Goal: Navigation & Orientation: Find specific page/section

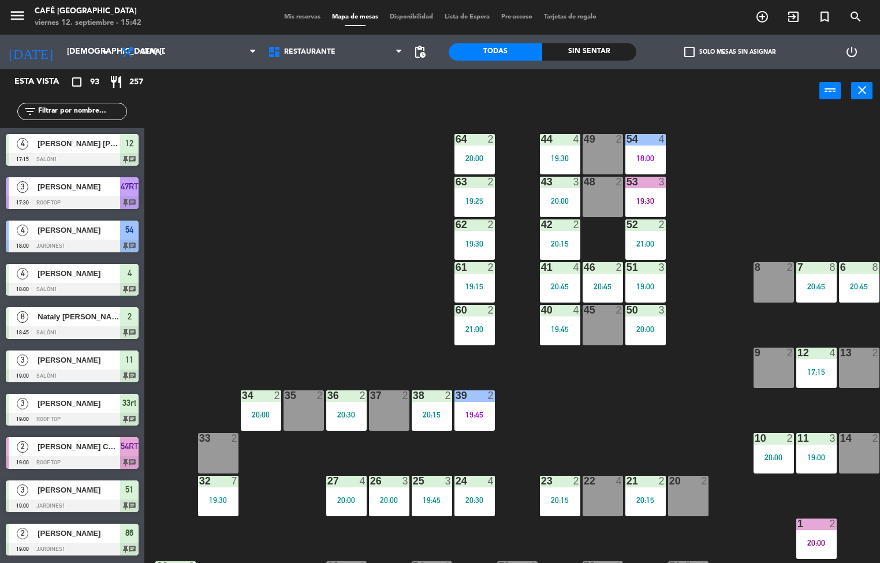
click at [75, 293] on div at bounding box center [72, 289] width 133 height 13
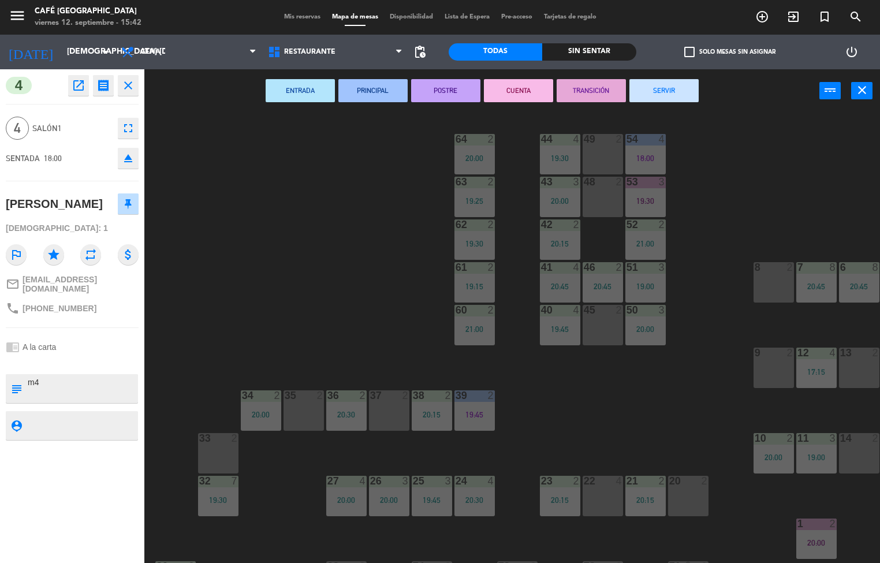
click at [397, 14] on span "Disponibilidad" at bounding box center [411, 17] width 55 height 6
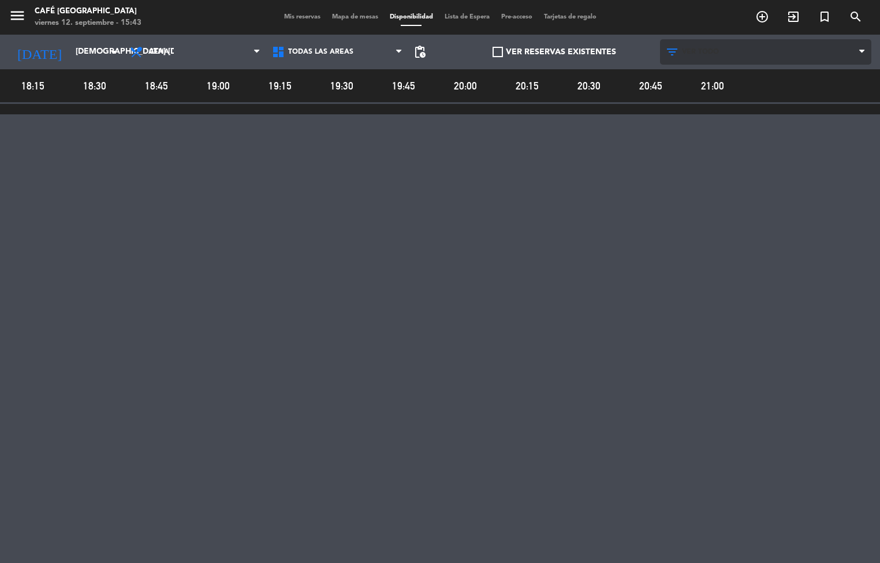
click at [685, 51] on span "VER TODO" at bounding box center [700, 52] width 37 height 8
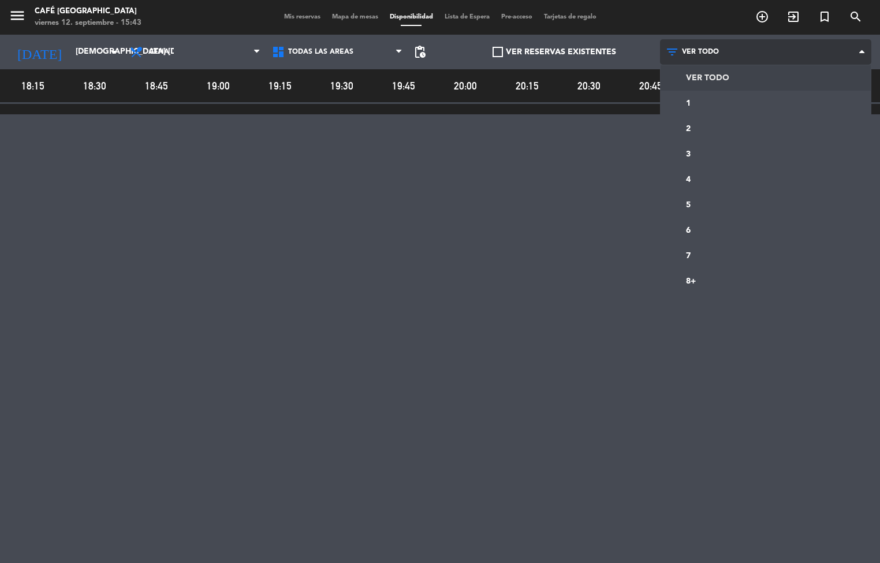
click at [705, 215] on main "menu Café Museo Larco viernes 12. septiembre - 15:43 Mis reservas Mapa de mesas…" at bounding box center [440, 281] width 880 height 563
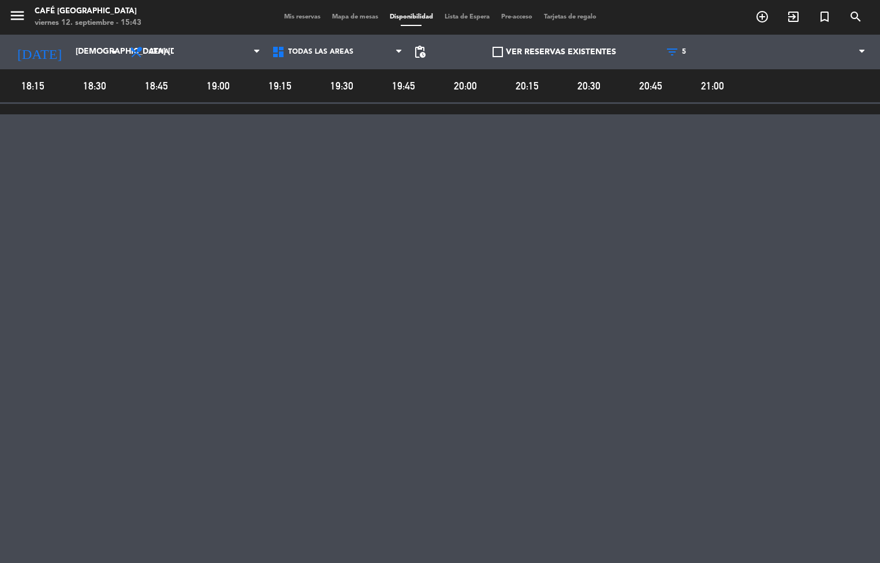
click at [14, 87] on span "18:15" at bounding box center [32, 85] width 58 height 17
click at [70, 61] on input "[DEMOGRAPHIC_DATA] [DATE]" at bounding box center [125, 52] width 110 height 21
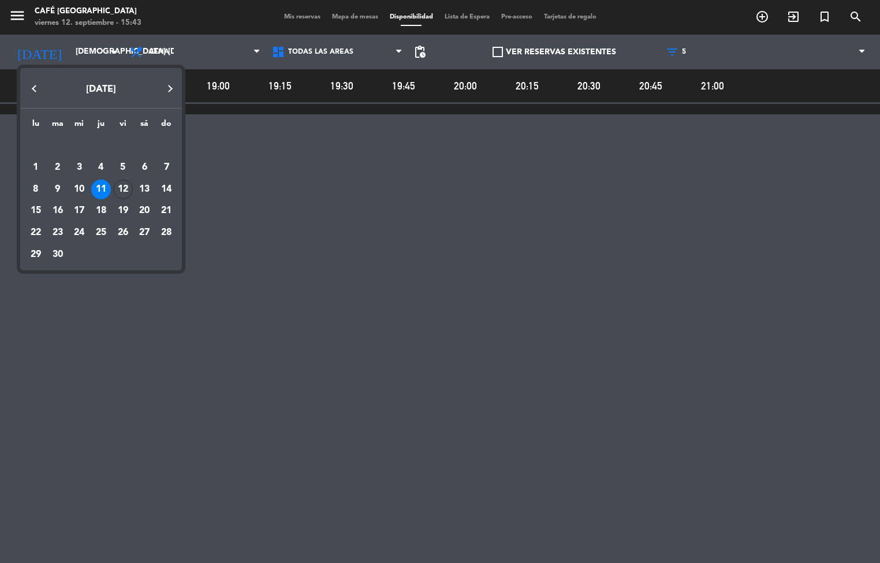
click at [347, 42] on div at bounding box center [440, 281] width 880 height 563
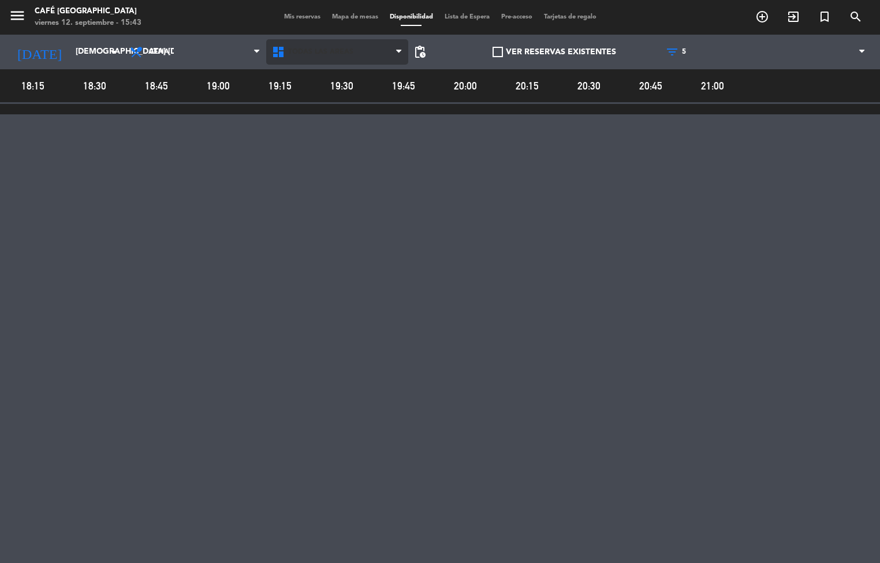
click at [307, 51] on span "Todas las áreas" at bounding box center [320, 52] width 65 height 8
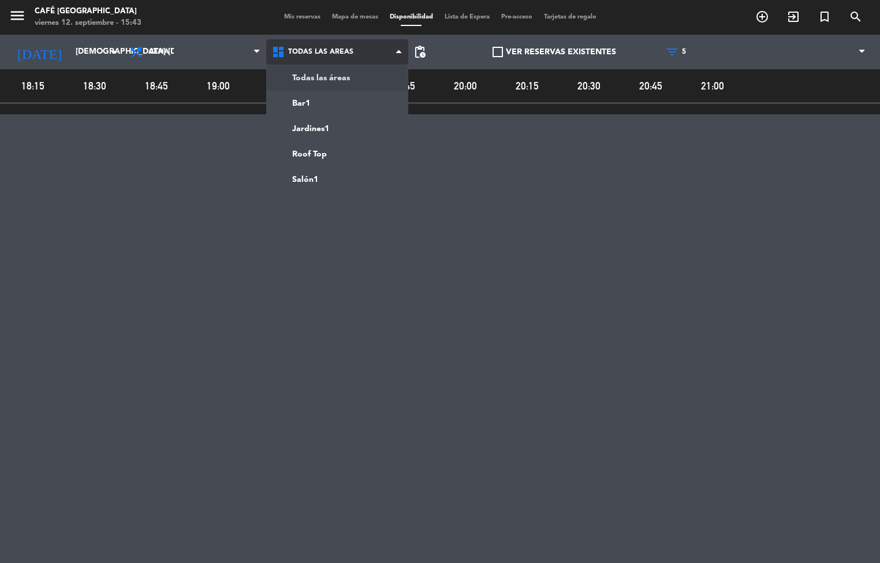
click at [304, 99] on main "menu Café Museo Larco viernes 12. septiembre - 15:43 Mis reservas Mapa de mesas…" at bounding box center [440, 281] width 880 height 563
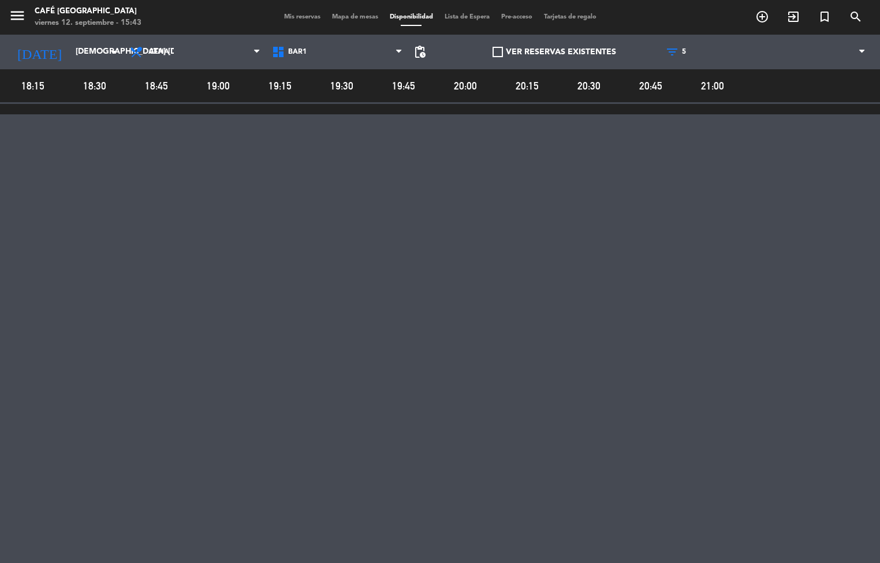
click at [343, 19] on span "Mapa de mesas" at bounding box center [355, 17] width 58 height 6
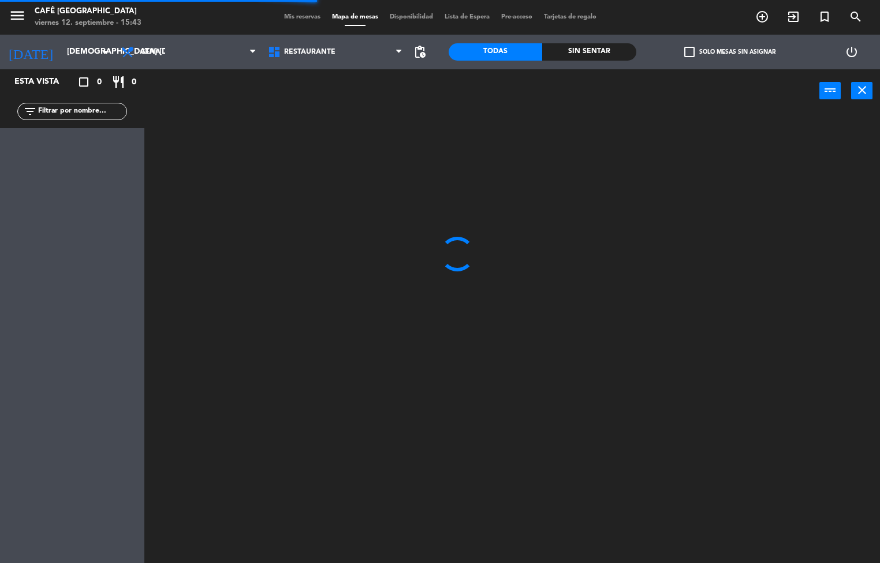
click at [302, 17] on span "Mis reservas" at bounding box center [302, 17] width 48 height 6
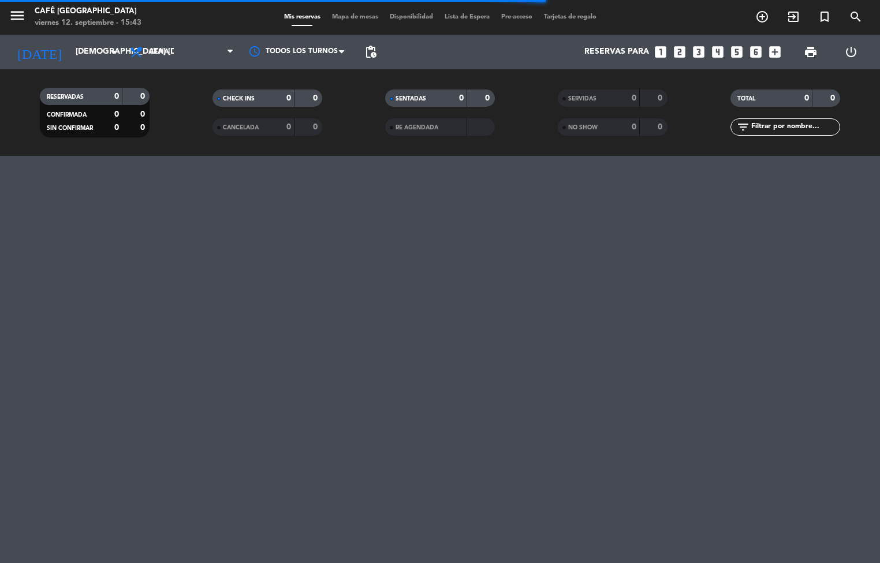
click at [401, 14] on span "Disponibilidad" at bounding box center [411, 17] width 55 height 6
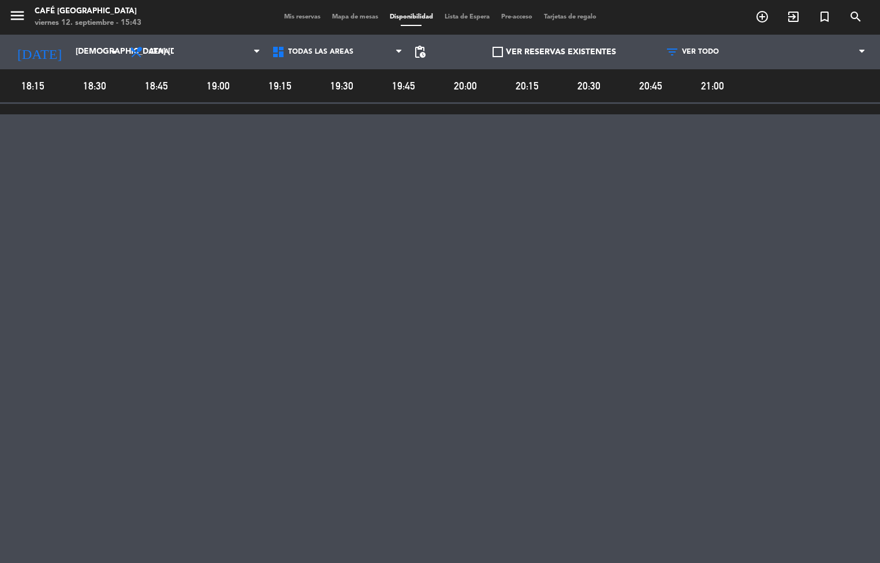
click at [447, 17] on span "Lista de Espera" at bounding box center [467, 17] width 57 height 6
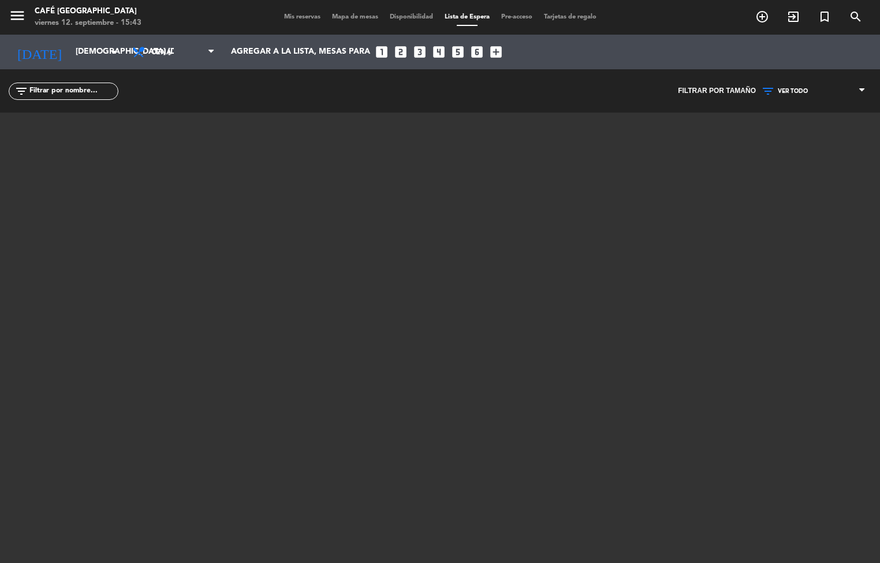
click at [570, 19] on span "Tarjetas de regalo" at bounding box center [570, 17] width 64 height 6
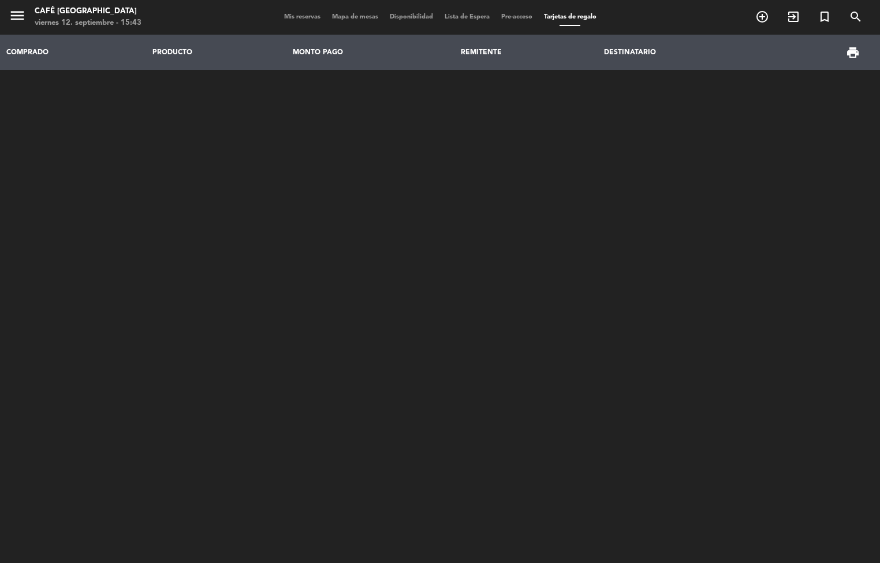
click at [520, 17] on span "Pre-acceso" at bounding box center [516, 17] width 43 height 6
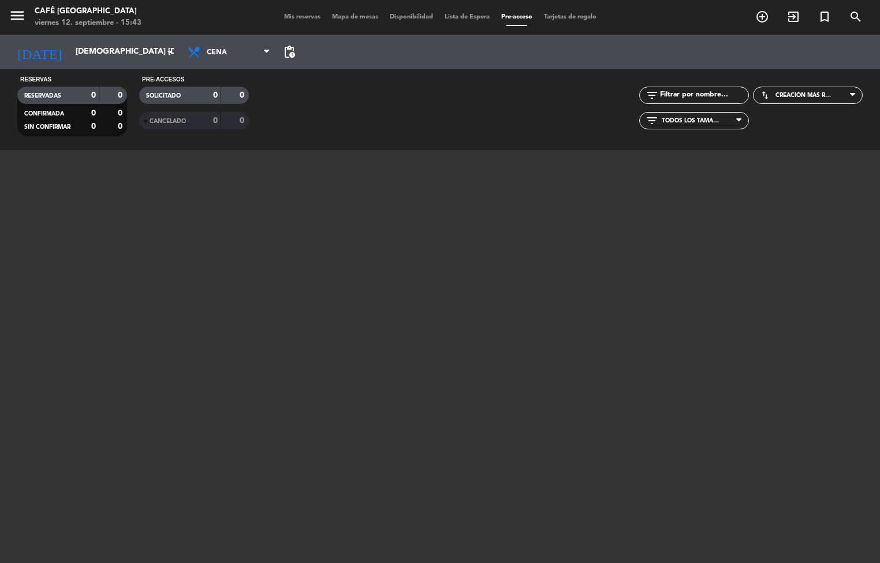
click at [20, 8] on icon "menu" at bounding box center [17, 15] width 17 height 17
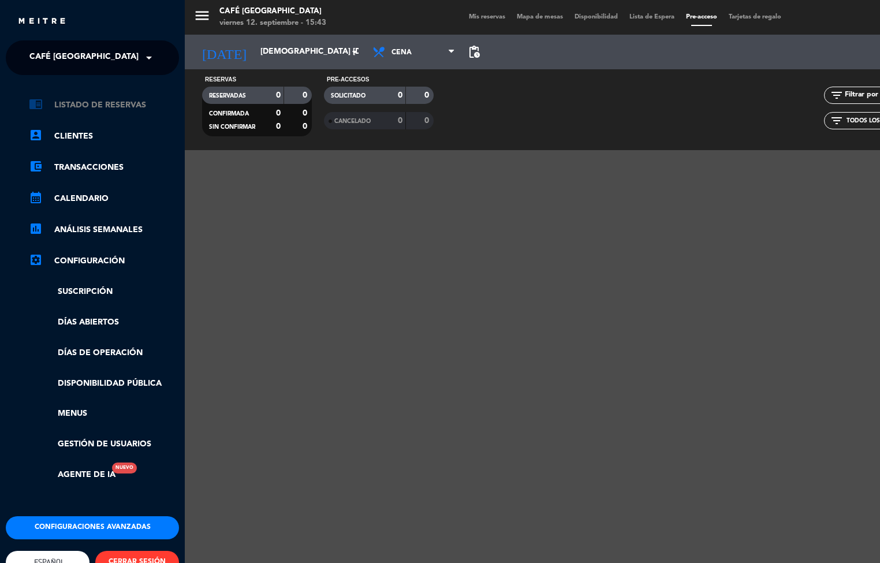
click at [110, 99] on link "chrome_reader_mode Listado de Reservas" at bounding box center [104, 105] width 150 height 14
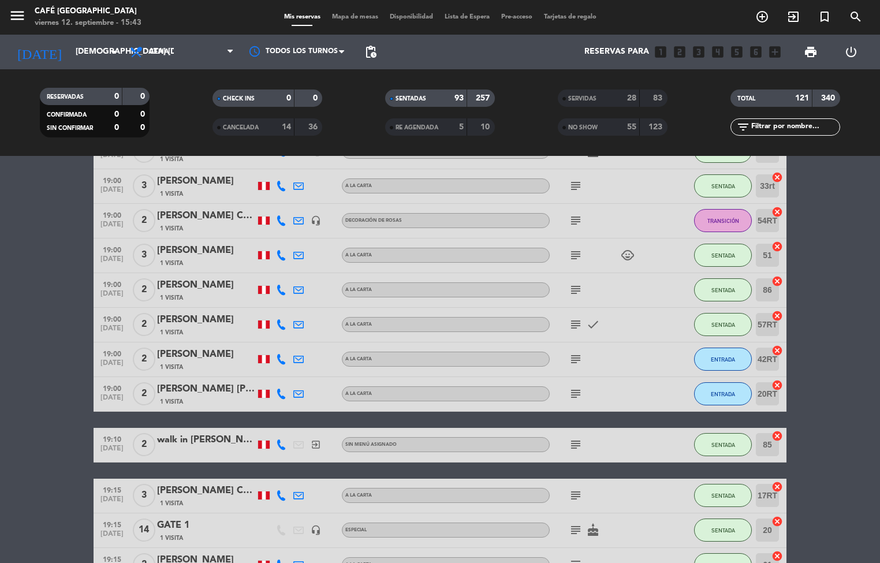
scroll to position [320, 0]
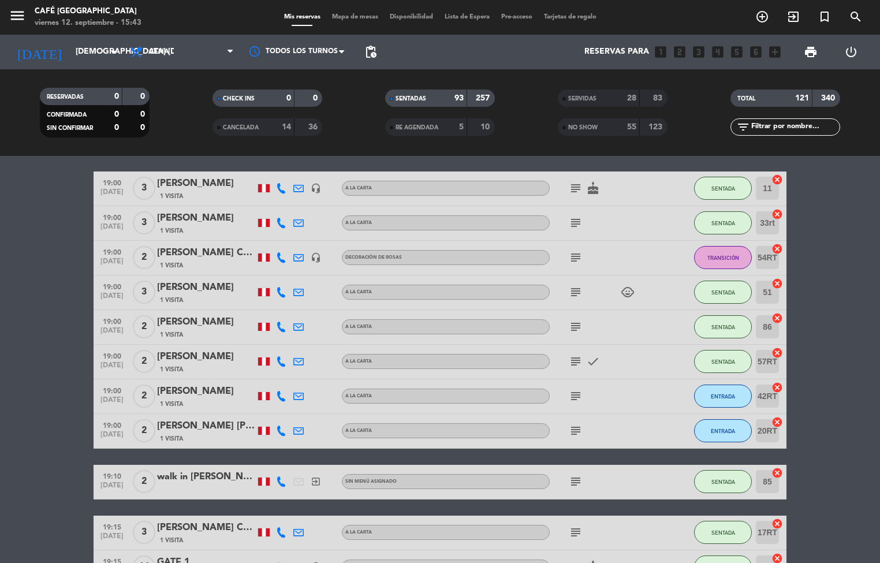
click at [444, 360] on div "A la carta" at bounding box center [446, 361] width 208 height 15
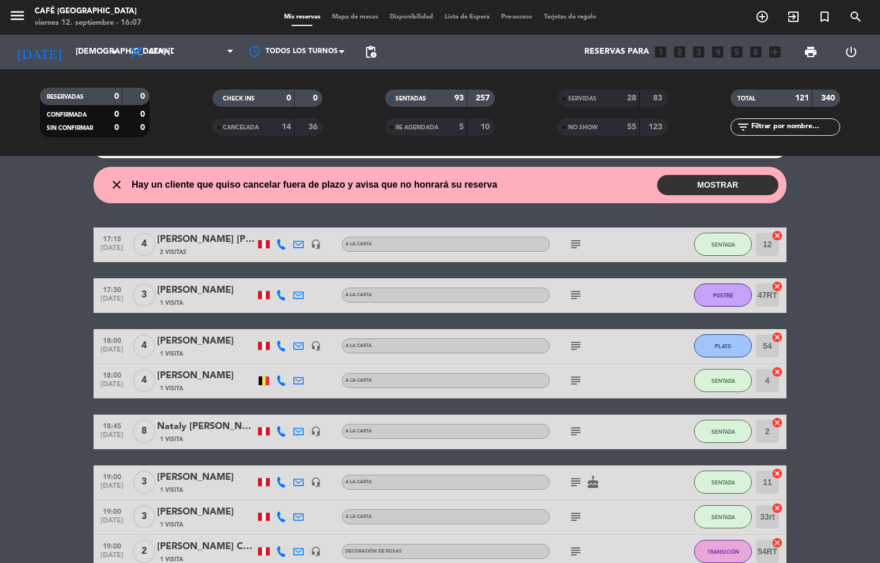
scroll to position [0, 0]
